Goal: Transaction & Acquisition: Book appointment/travel/reservation

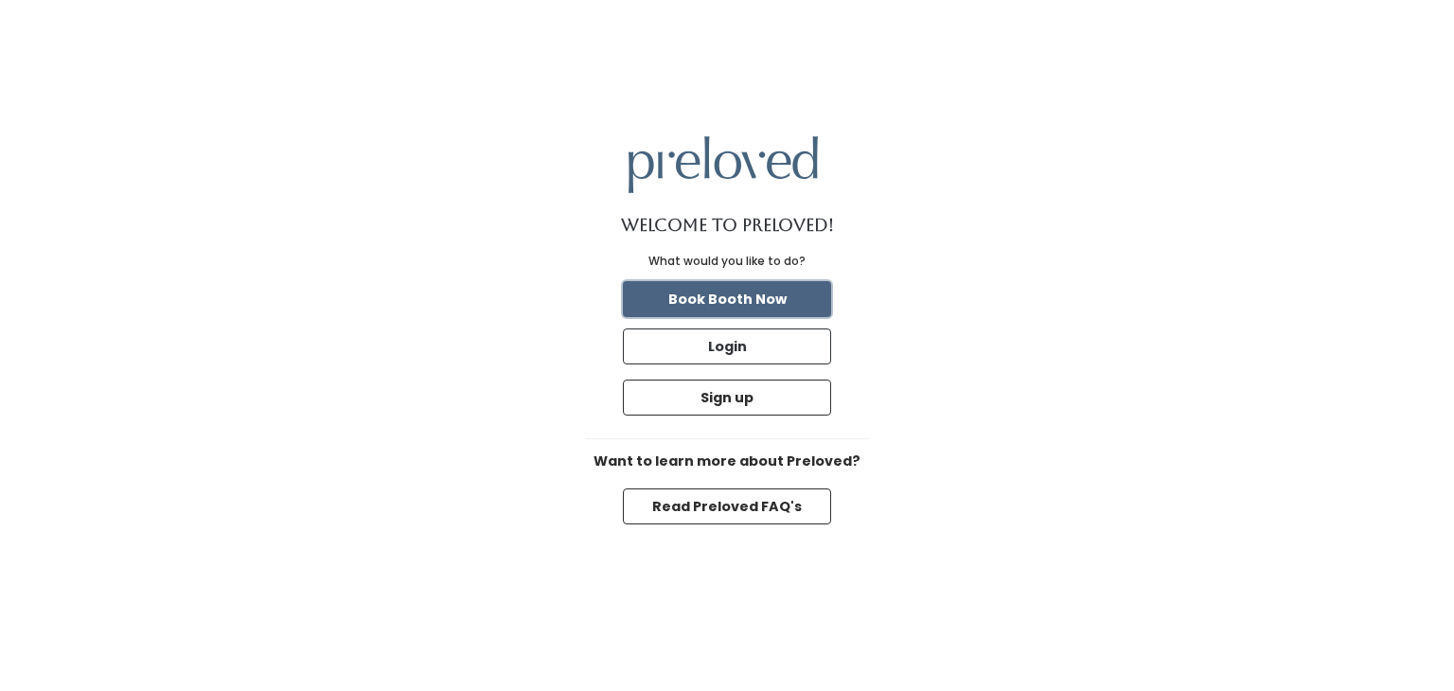
click at [689, 293] on button "Book Booth Now" at bounding box center [727, 299] width 208 height 36
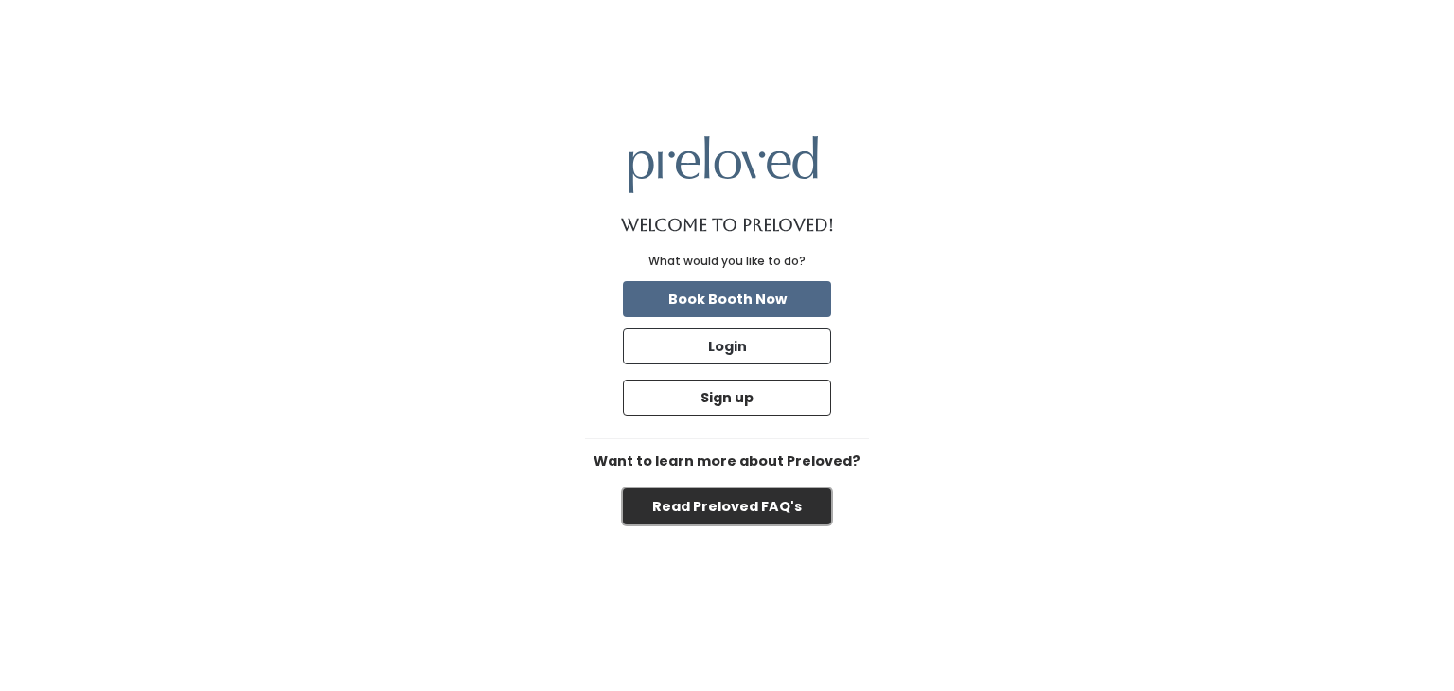
click at [687, 517] on button "Read Preloved FAQ's" at bounding box center [727, 506] width 208 height 36
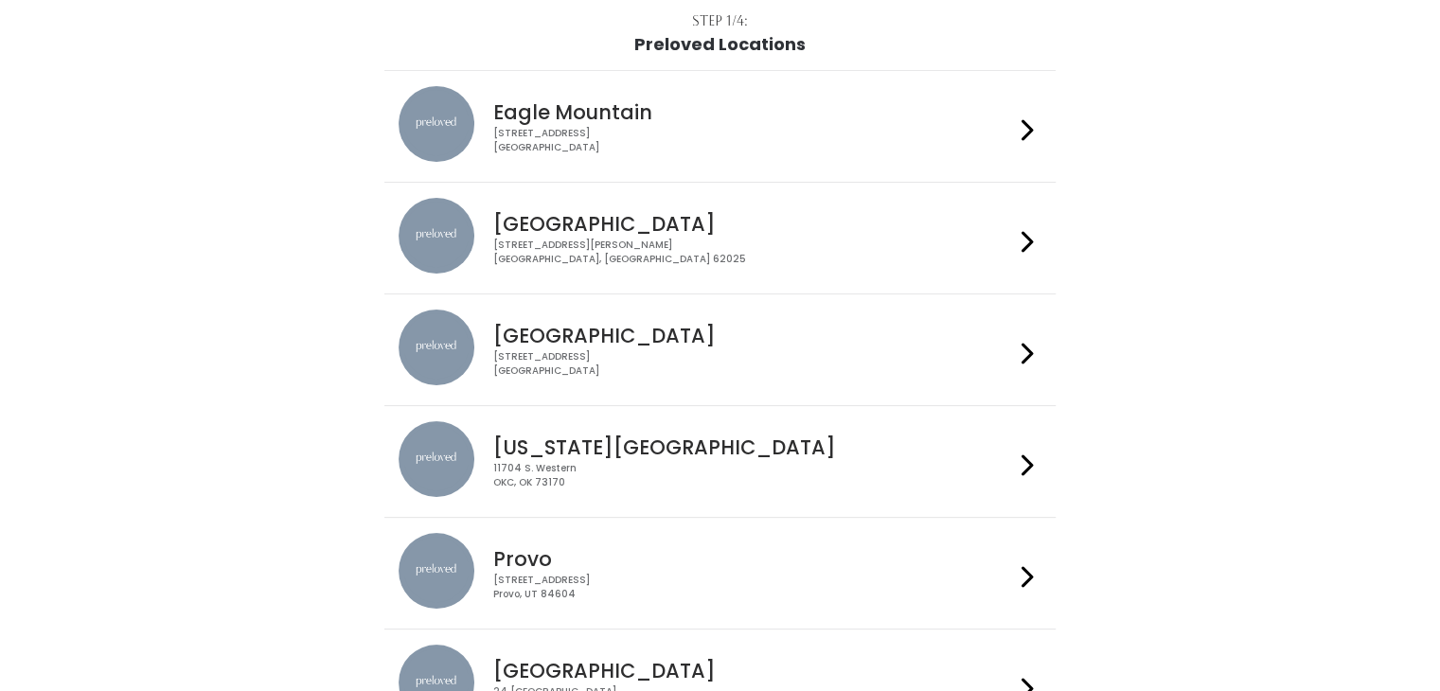
scroll to position [189, 0]
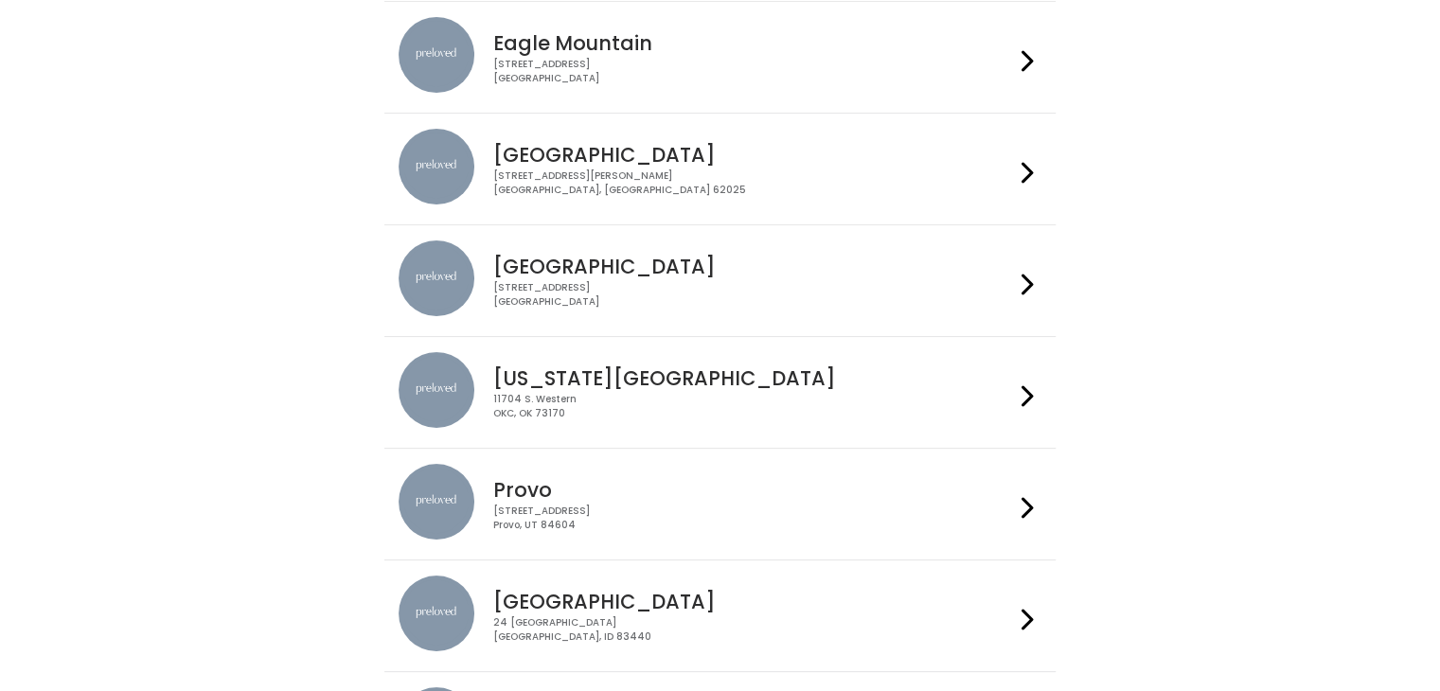
click at [1021, 282] on icon at bounding box center [1027, 284] width 12 height 27
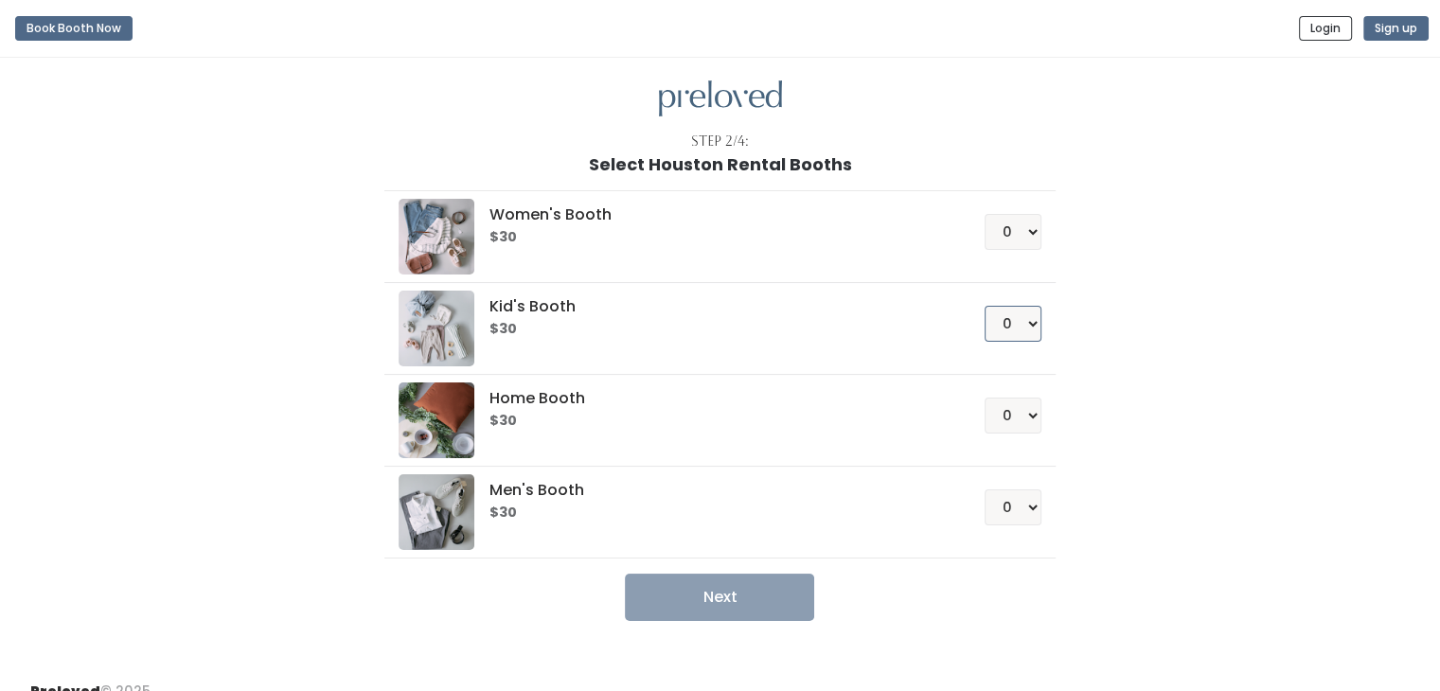
click at [1032, 329] on select "0 1 2 3 4" at bounding box center [1013, 324] width 57 height 36
select select "1"
click at [985, 306] on select "0 1 2 3 4" at bounding box center [1013, 324] width 57 height 36
click at [716, 603] on button "Next" at bounding box center [719, 597] width 189 height 47
